Goal: Task Accomplishment & Management: Use online tool/utility

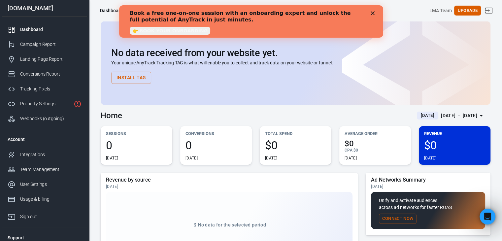
click at [370, 14] on icon "Close" at bounding box center [372, 13] width 4 height 4
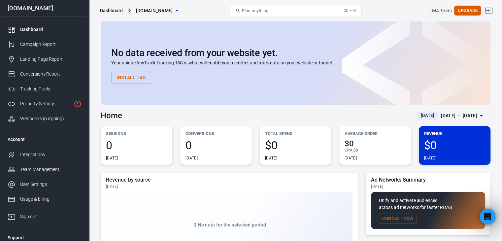
click at [173, 14] on span "[DOMAIN_NAME]" at bounding box center [154, 11] width 37 height 8
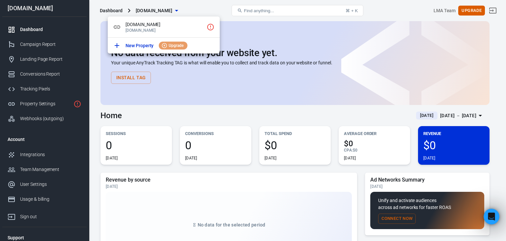
click at [225, 4] on div at bounding box center [253, 120] width 506 height 241
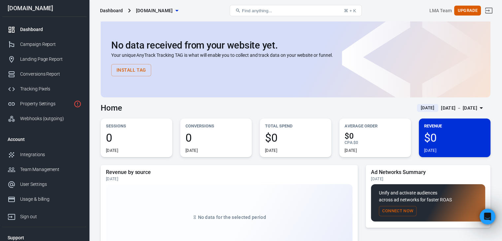
scroll to position [7, 0]
click at [50, 56] on div "Landing Page Report" at bounding box center [50, 59] width 61 height 7
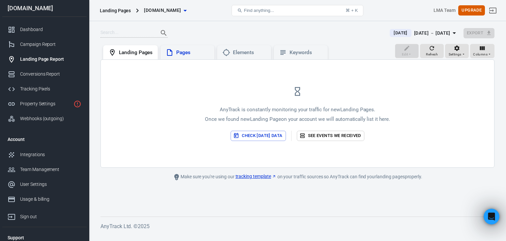
click at [194, 52] on div "Pages" at bounding box center [192, 52] width 33 height 7
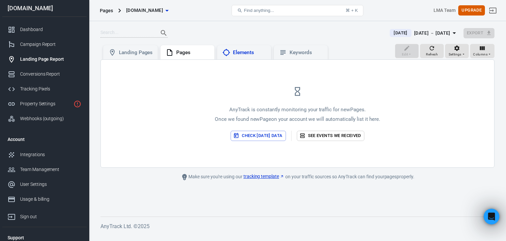
click at [252, 55] on div "Elements" at bounding box center [249, 52] width 33 height 7
click at [294, 56] on div "Keywords" at bounding box center [301, 52] width 44 height 8
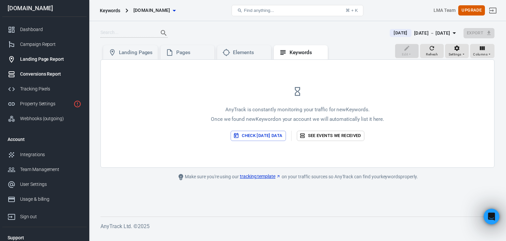
click at [48, 78] on link "Conversions Report" at bounding box center [44, 74] width 84 height 15
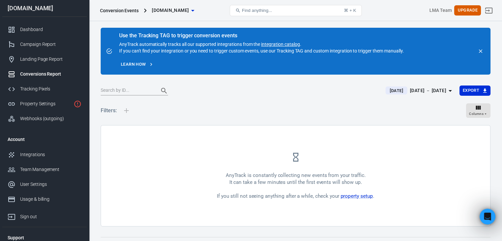
scroll to position [14, 0]
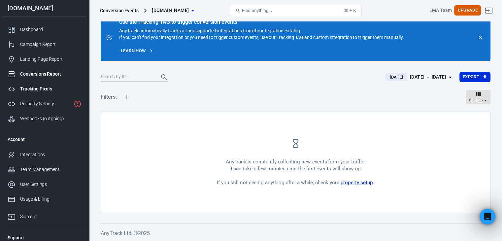
click at [42, 87] on div "Tracking Pixels" at bounding box center [50, 88] width 61 height 7
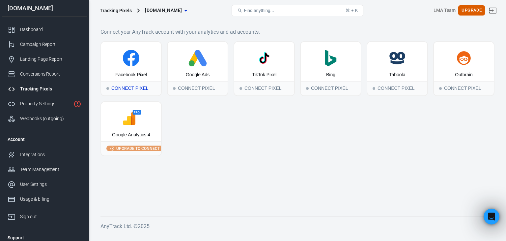
click at [125, 83] on div "Connect Pixel" at bounding box center [131, 88] width 60 height 15
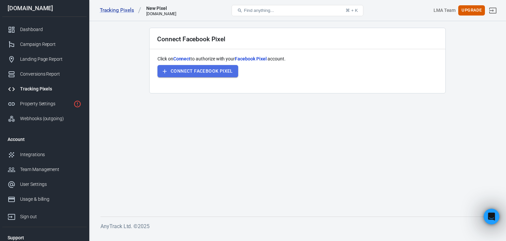
click at [224, 74] on button "Connect Facebook Pixel" at bounding box center [198, 71] width 81 height 12
click at [464, 98] on main "Connect Facebook Pixel Click on Connect to authorize with your Facebook Pixel a…" at bounding box center [298, 117] width 394 height 178
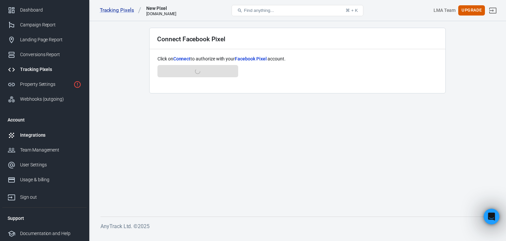
scroll to position [19, 0]
click at [491, 10] on icon "Sign out" at bounding box center [493, 11] width 8 height 8
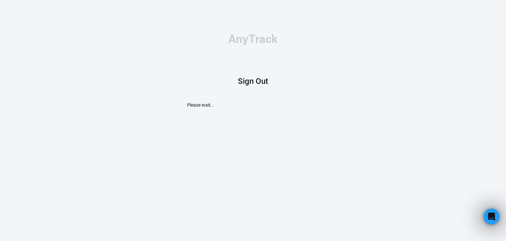
click at [251, 84] on h1 "Sign Out" at bounding box center [253, 80] width 30 height 9
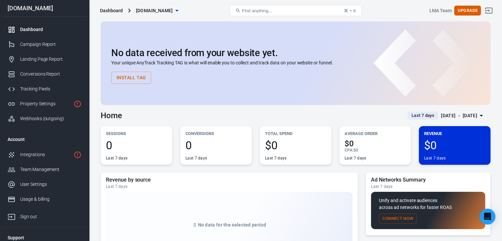
click at [181, 9] on icon "button" at bounding box center [177, 11] width 8 height 8
